Goal: Task Accomplishment & Management: Use online tool/utility

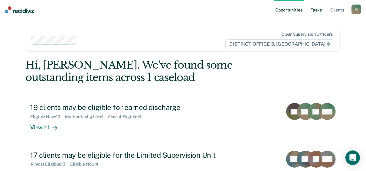
click at [321, 5] on link "Tasks" at bounding box center [315, 9] width 13 height 19
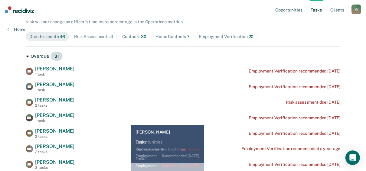
scroll to position [62, 0]
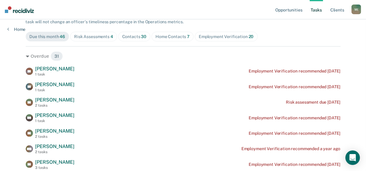
click at [83, 34] on div "Risk Assessments 4" at bounding box center [93, 36] width 39 height 5
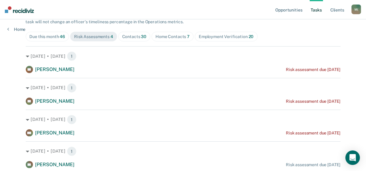
scroll to position [82, 0]
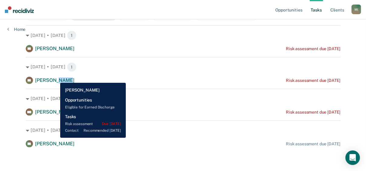
click at [56, 78] on span "[PERSON_NAME]" at bounding box center [54, 80] width 39 height 6
